Goal: Information Seeking & Learning: Find specific fact

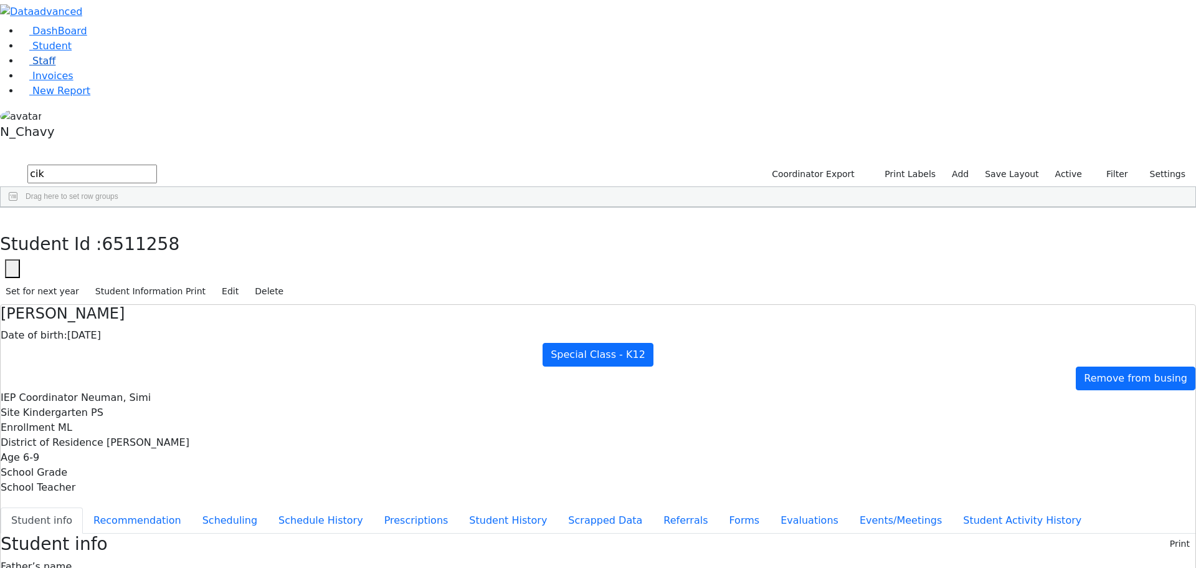
click at [42, 67] on span "Staff" at bounding box center [43, 61] width 23 height 12
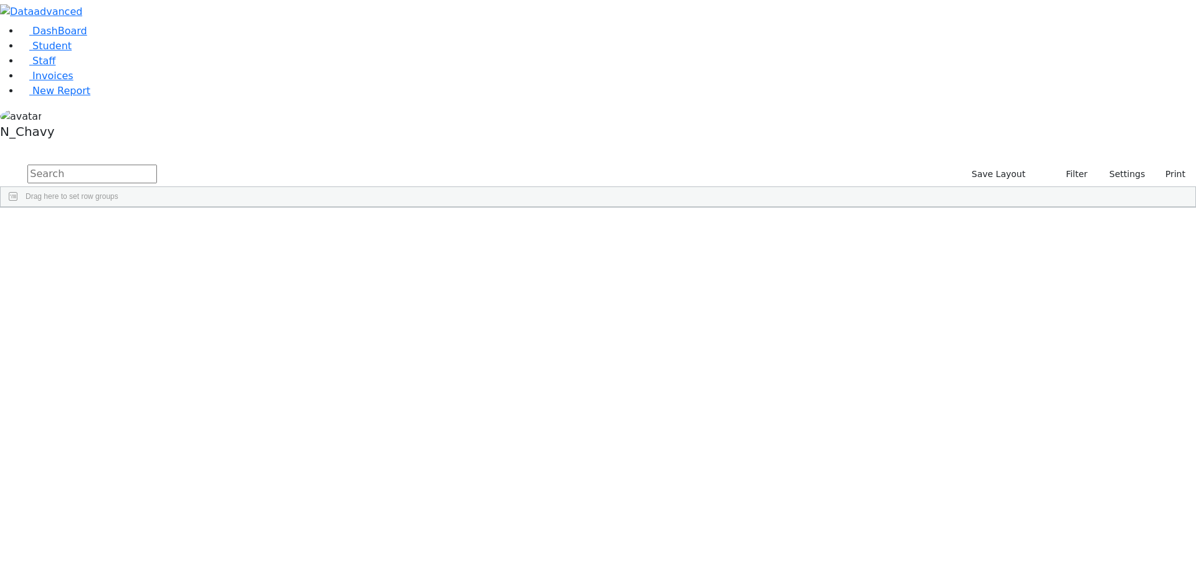
click at [157, 165] on input "text" at bounding box center [92, 174] width 130 height 19
type input "sturm"
click at [144, 227] on div "Sturm" at bounding box center [107, 235] width 74 height 17
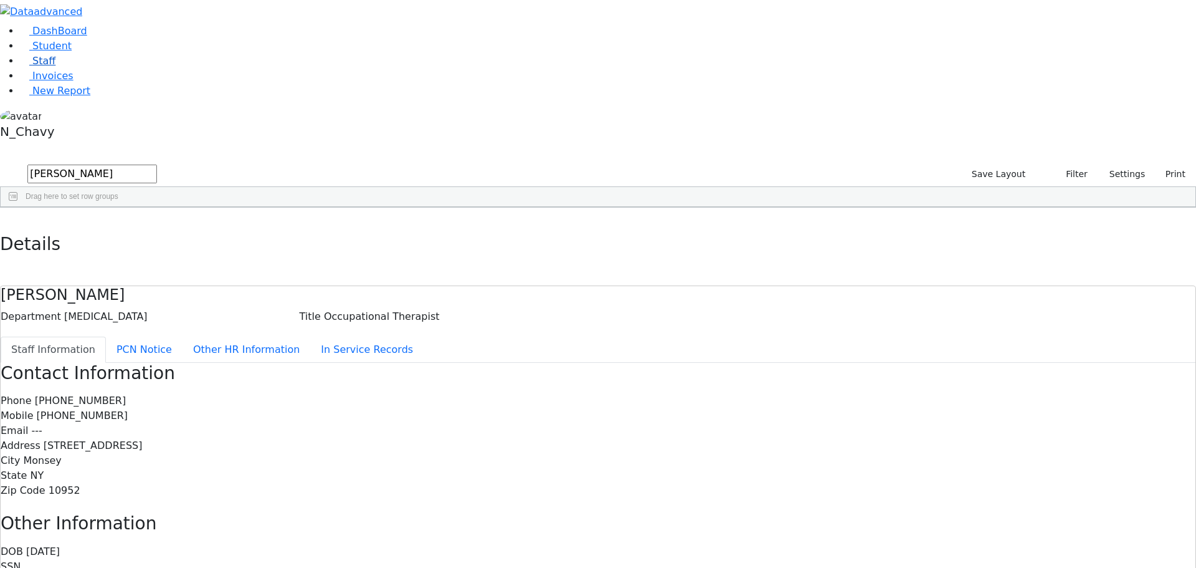
click at [55, 67] on link "Staff" at bounding box center [38, 61] width 36 height 12
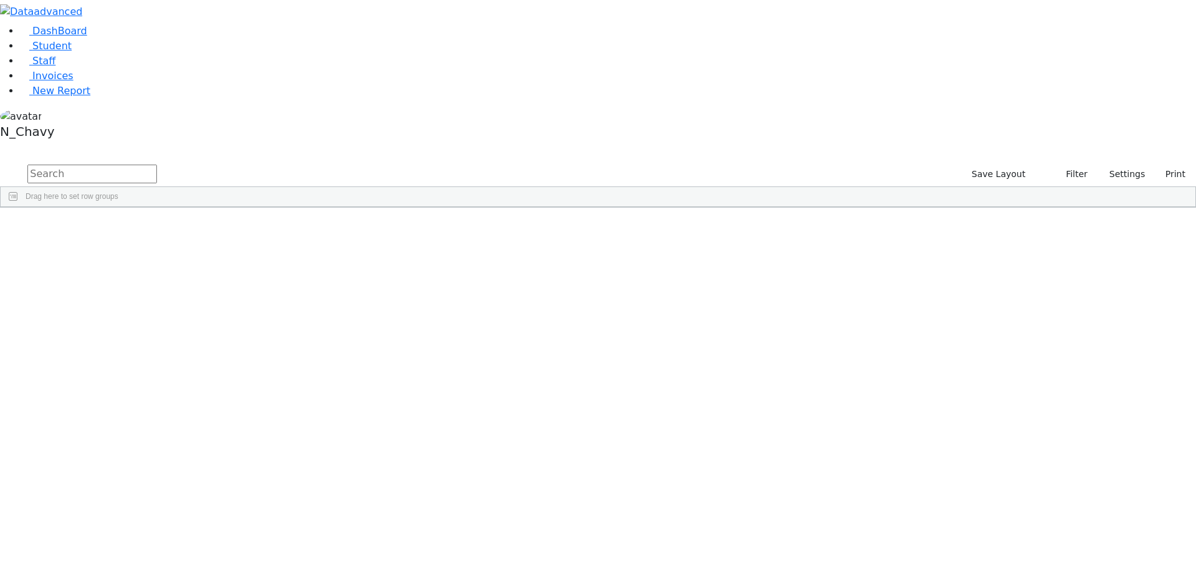
click at [157, 165] on input "text" at bounding box center [92, 174] width 130 height 19
type input "hershko"
click at [144, 227] on div "Hershkowitz" at bounding box center [107, 235] width 74 height 17
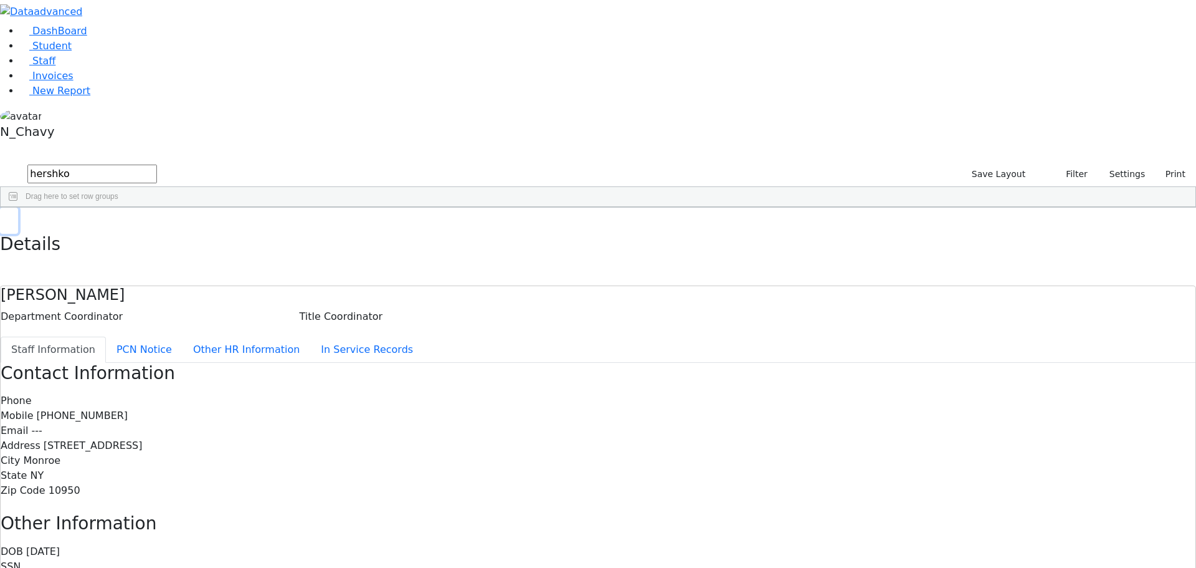
click at [12, 217] on icon "button" at bounding box center [9, 220] width 7 height 7
click at [55, 67] on link "Staff" at bounding box center [38, 61] width 36 height 12
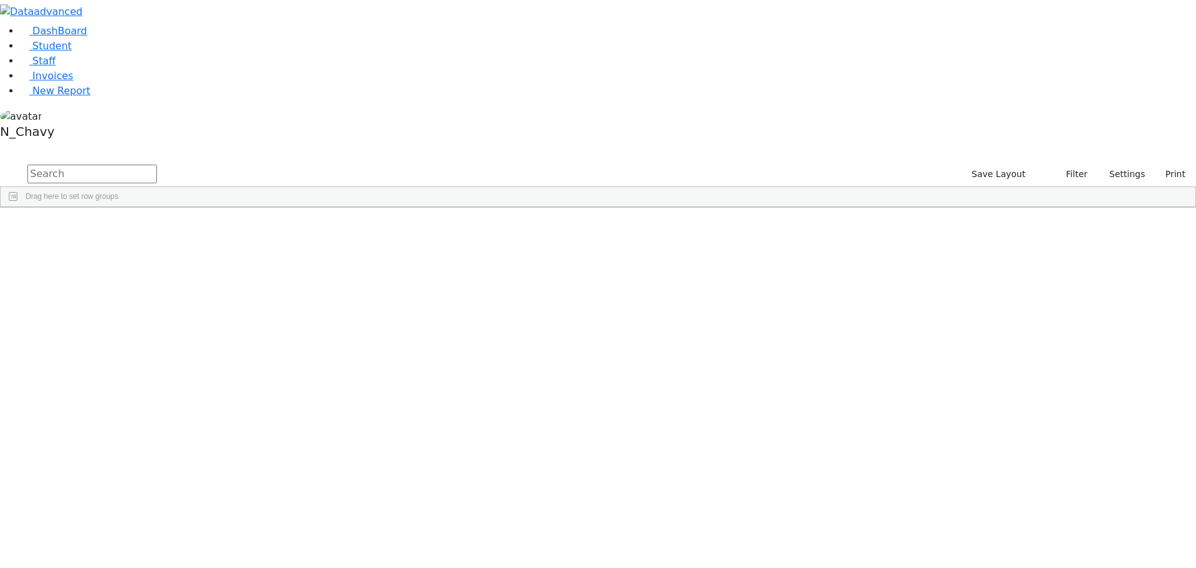
click at [72, 52] on link "Student" at bounding box center [46, 46] width 52 height 12
click at [157, 165] on input "text" at bounding box center [92, 174] width 130 height 19
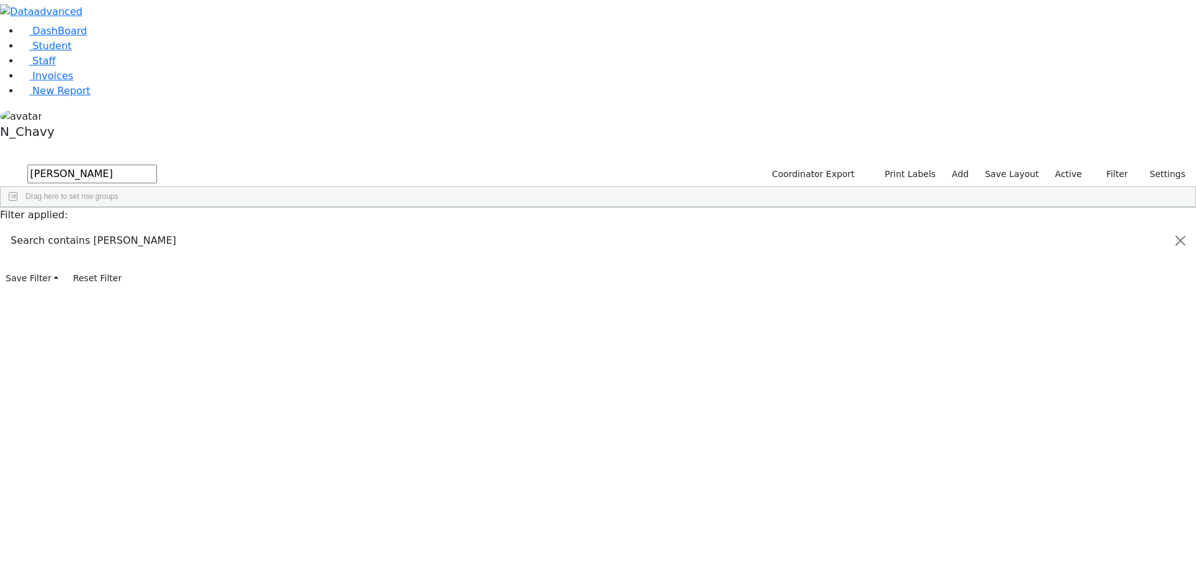
type input "scher"
click at [128, 350] on div "Scher" at bounding box center [96, 358] width 64 height 17
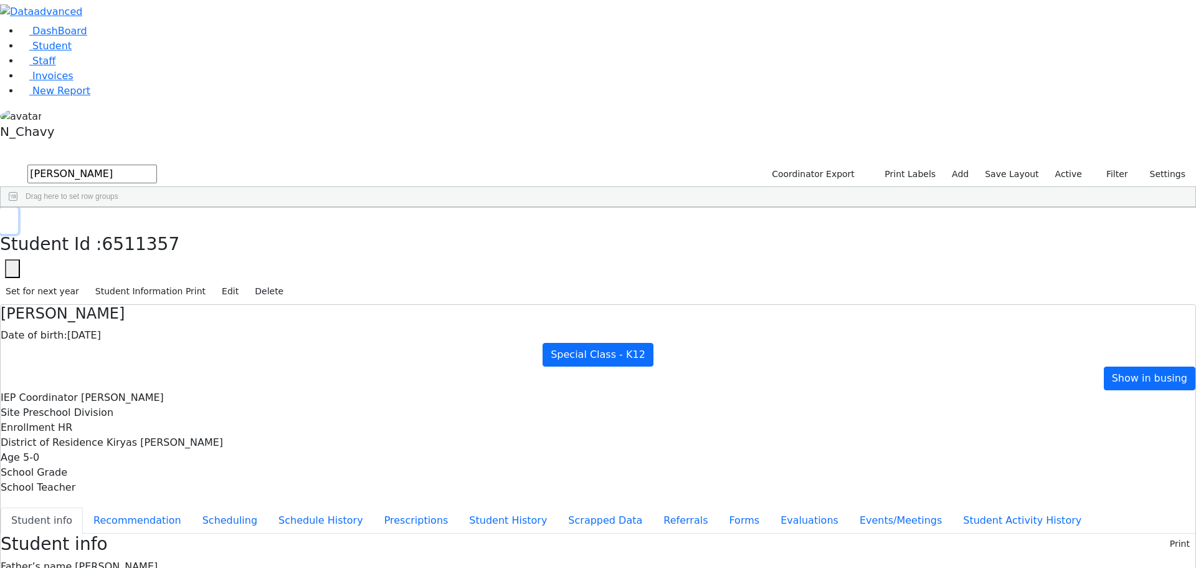
click at [18, 207] on button "button" at bounding box center [9, 220] width 18 height 26
click at [1071, 165] on label "Active" at bounding box center [1069, 174] width 38 height 19
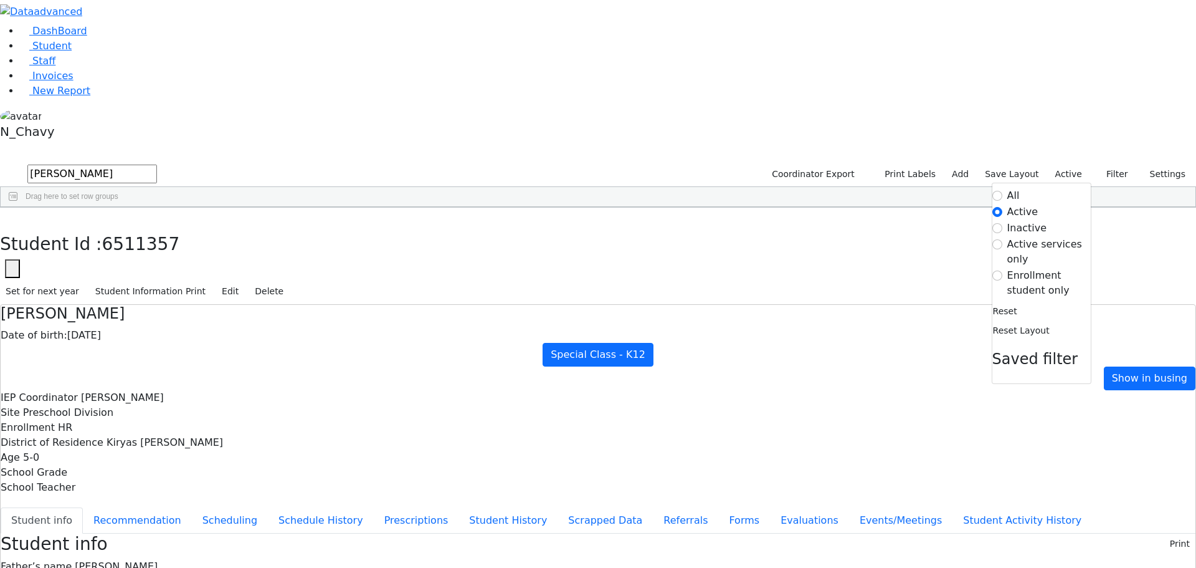
click at [1026, 268] on label "Enrollment student only" at bounding box center [1049, 283] width 83 height 30
click at [1003, 270] on input "Enrollment student only" at bounding box center [998, 275] width 10 height 10
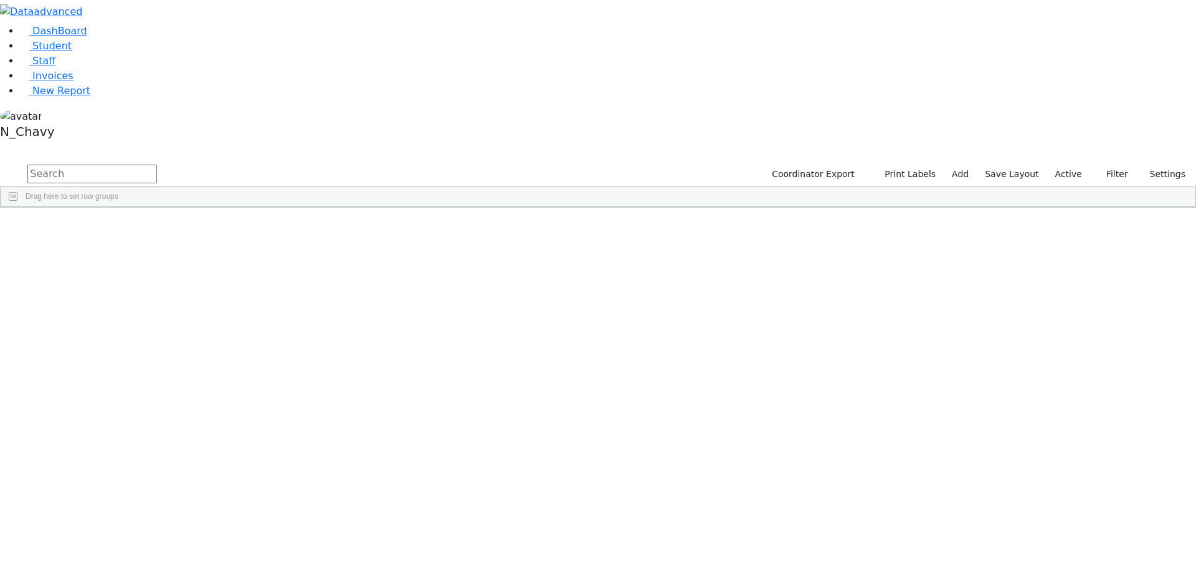
drag, startPoint x: 1062, startPoint y: 54, endPoint x: 1056, endPoint y: 77, distance: 23.9
click at [1062, 165] on label "Active" at bounding box center [1069, 174] width 38 height 19
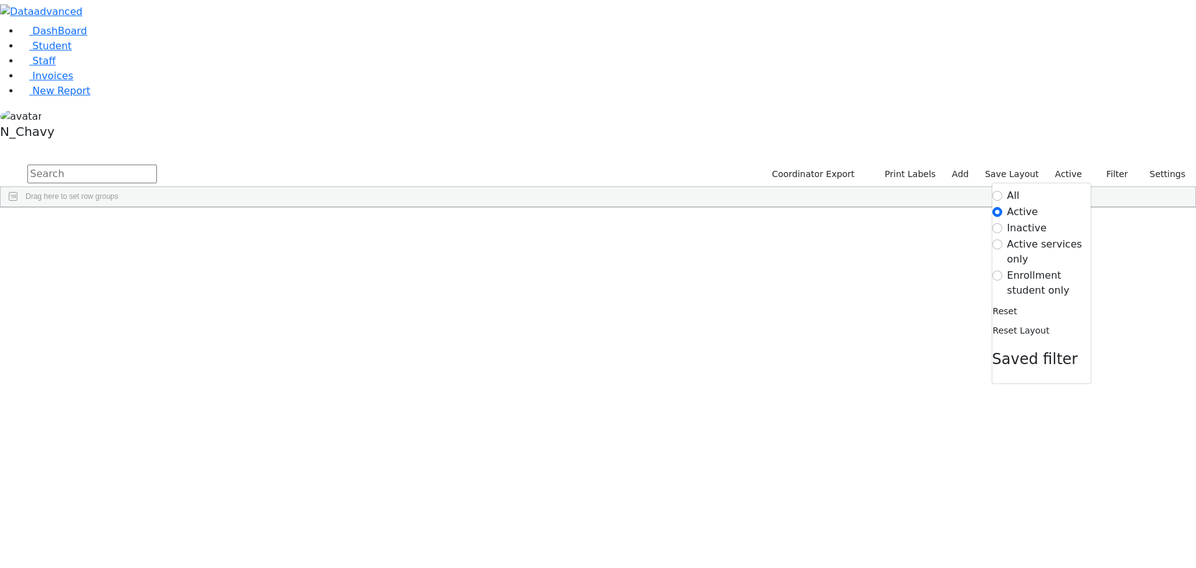
click at [1029, 268] on label "Enrollment student only" at bounding box center [1049, 283] width 83 height 30
click at [1003, 270] on input "Enrollment student only" at bounding box center [998, 275] width 10 height 10
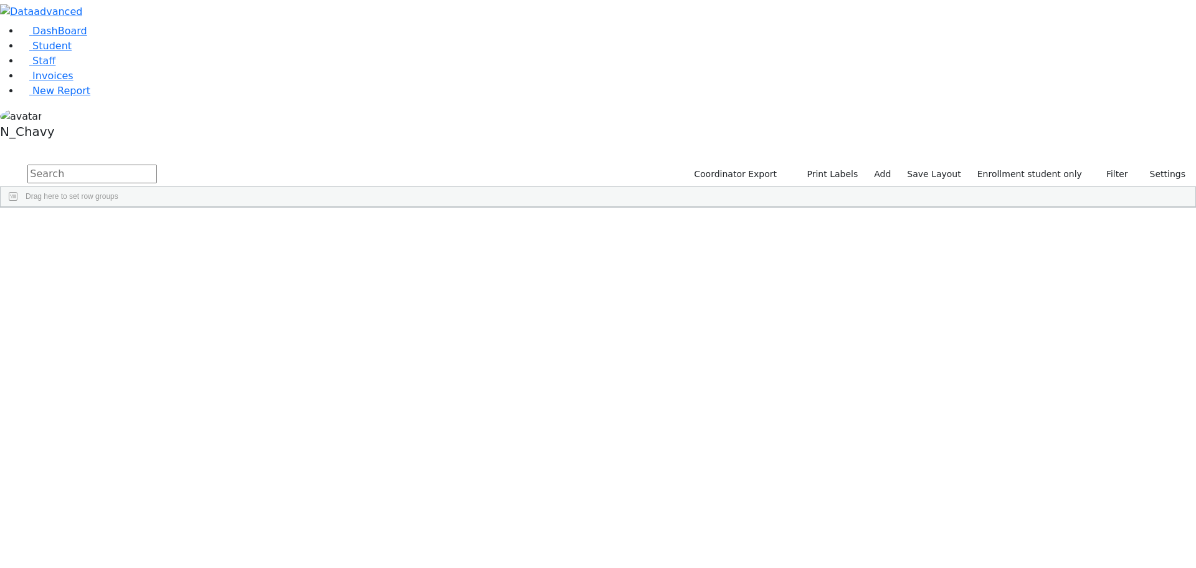
click at [128, 541] on div "Gestetner" at bounding box center [96, 549] width 64 height 17
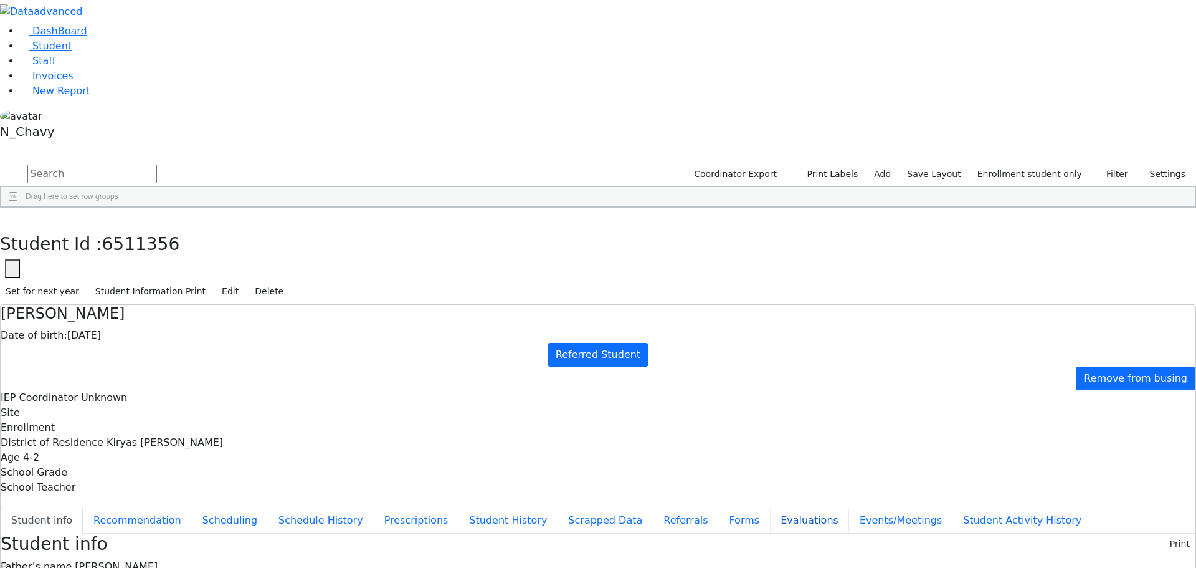
click at [770, 507] on button "Evaluations" at bounding box center [809, 520] width 79 height 26
click at [653, 507] on button "Referrals" at bounding box center [685, 520] width 65 height 26
drag, startPoint x: 401, startPoint y: 243, endPoint x: 464, endPoint y: 262, distance: 65.7
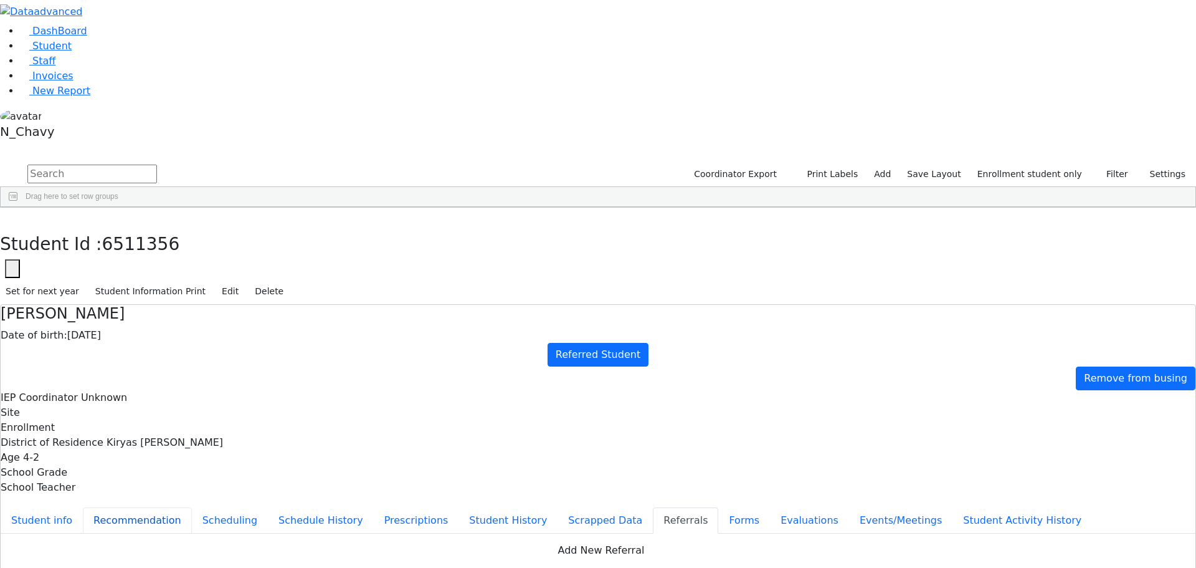
click at [192, 507] on button "Recommendation" at bounding box center [137, 520] width 109 height 26
checkbox input "true"
